Goal: Information Seeking & Learning: Check status

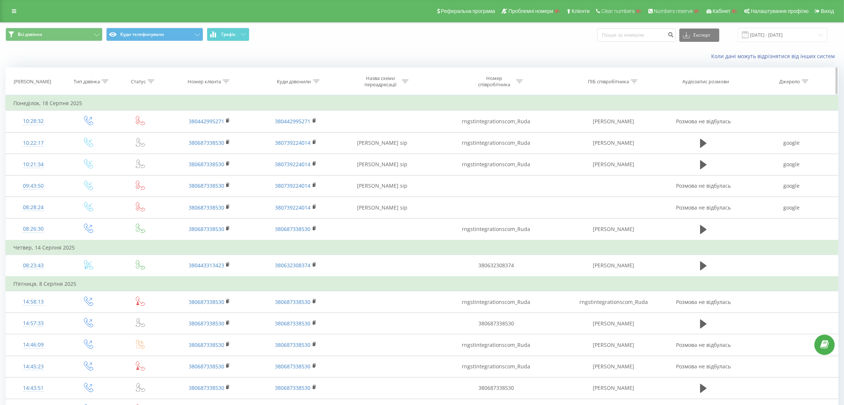
click at [226, 80] on icon at bounding box center [226, 82] width 7 height 4
click at [214, 134] on input "text" at bounding box center [209, 134] width 65 height 13
type input "093"
click at [215, 127] on form "Містить 093 Скасувати OK" at bounding box center [209, 133] width 65 height 47
click at [230, 150] on span "OK" at bounding box center [225, 148] width 21 height 11
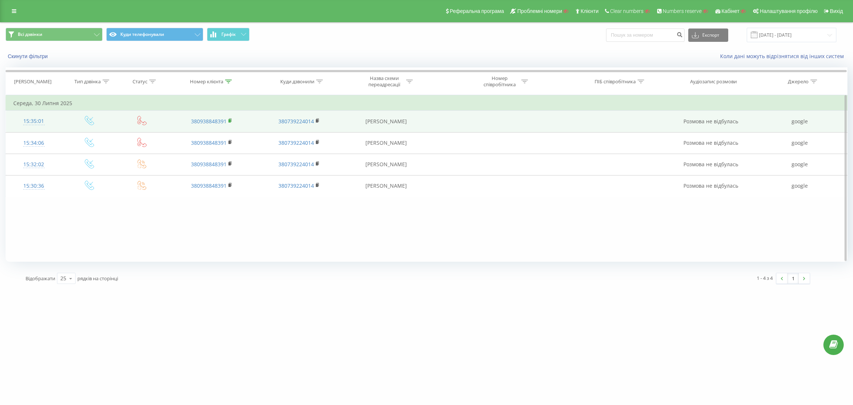
click at [230, 121] on rect at bounding box center [229, 120] width 2 height 3
click at [227, 121] on rect at bounding box center [227, 120] width 2 height 3
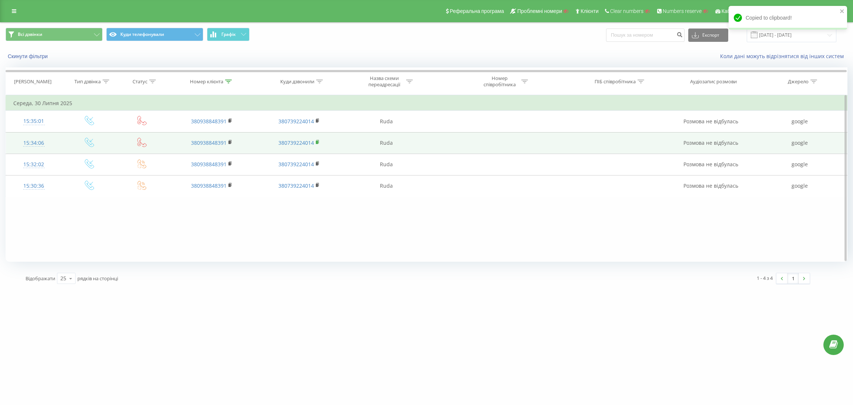
click at [317, 144] on icon at bounding box center [318, 142] width 4 height 5
click at [319, 144] on icon at bounding box center [318, 142] width 4 height 5
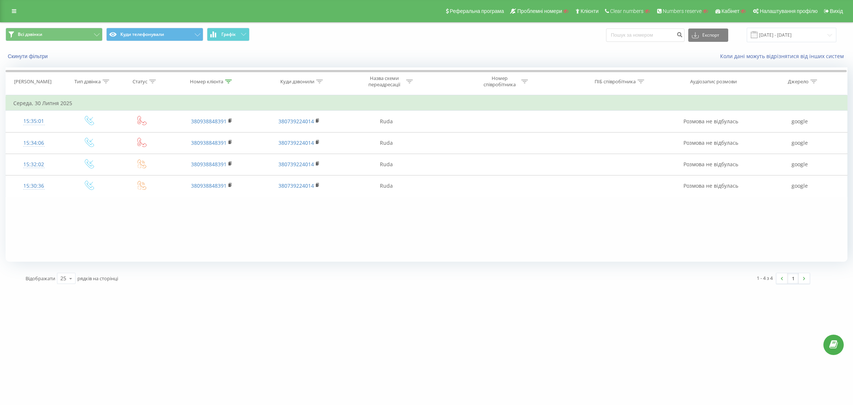
click at [9, 11] on link at bounding box center [13, 11] width 13 height 10
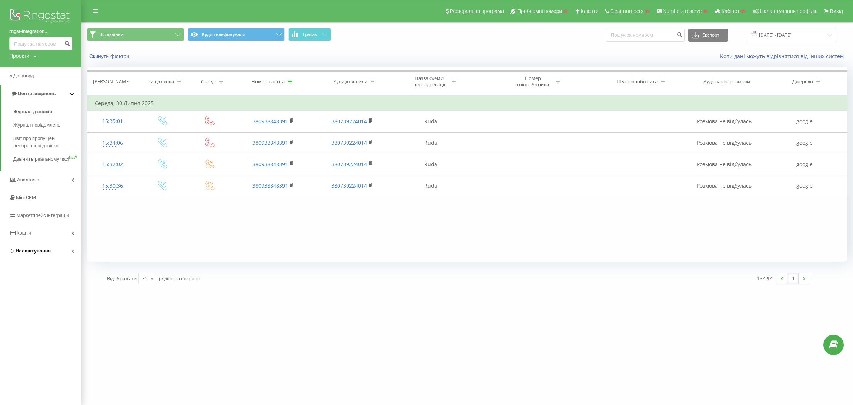
click at [38, 253] on span "Налаштування" at bounding box center [33, 251] width 35 height 6
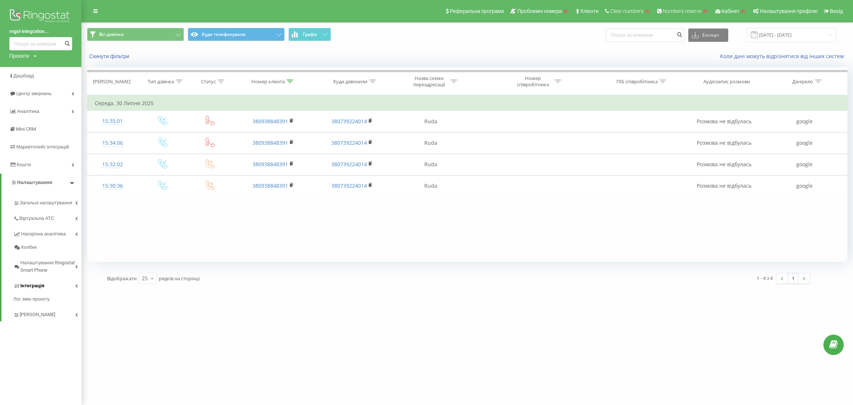
click at [46, 284] on link "Інтеграція" at bounding box center [47, 285] width 68 height 16
click at [45, 299] on span "Webhooks 2.0" at bounding box center [38, 298] width 30 height 7
